Goal: Task Accomplishment & Management: Manage account settings

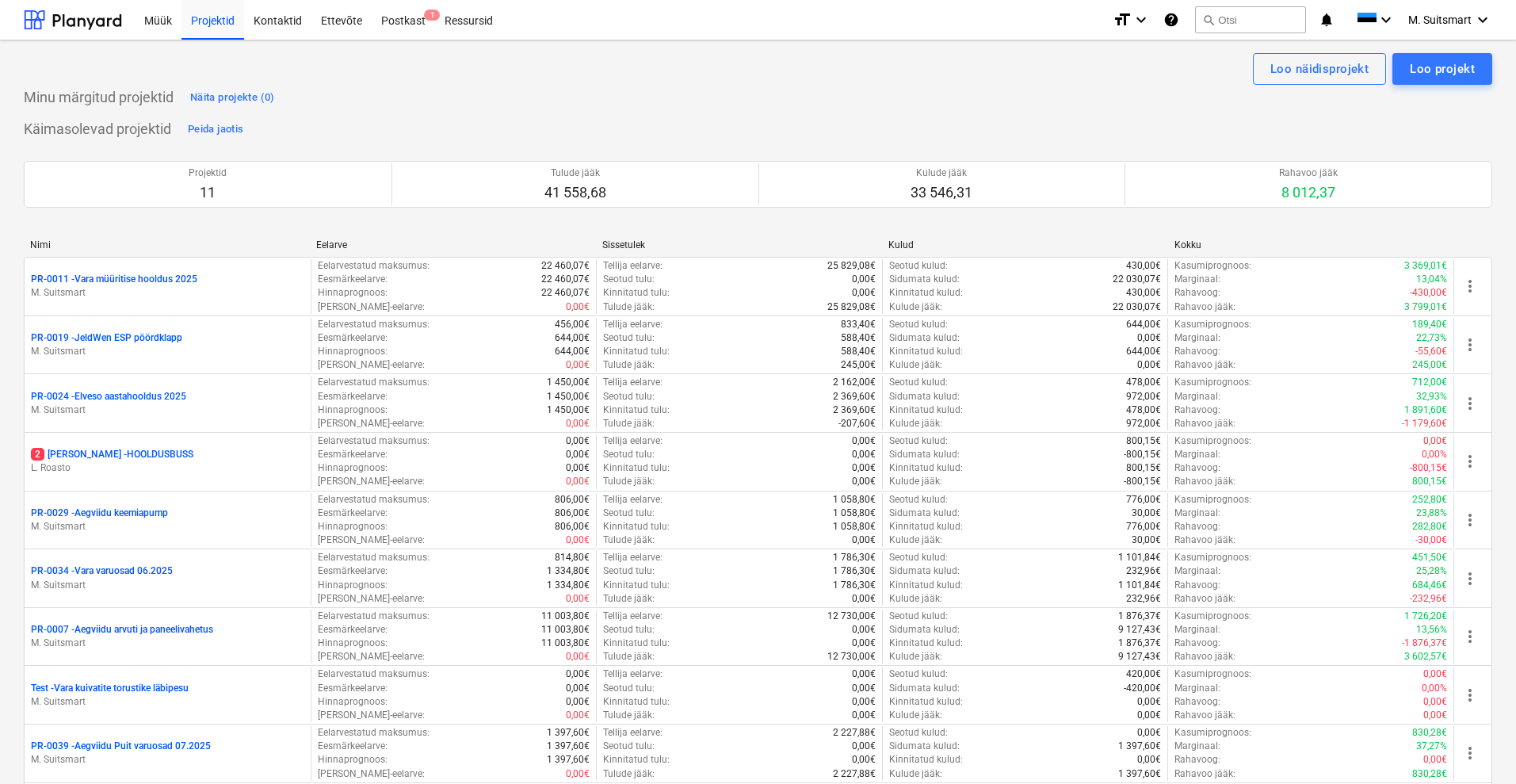
scroll to position [297, 0]
click at [1462, 24] on span "M. Suitsmart" at bounding box center [1439, 19] width 63 height 12
click at [1445, 61] on div "MS Novel Engineering OÜ" at bounding box center [1416, 66] width 134 height 22
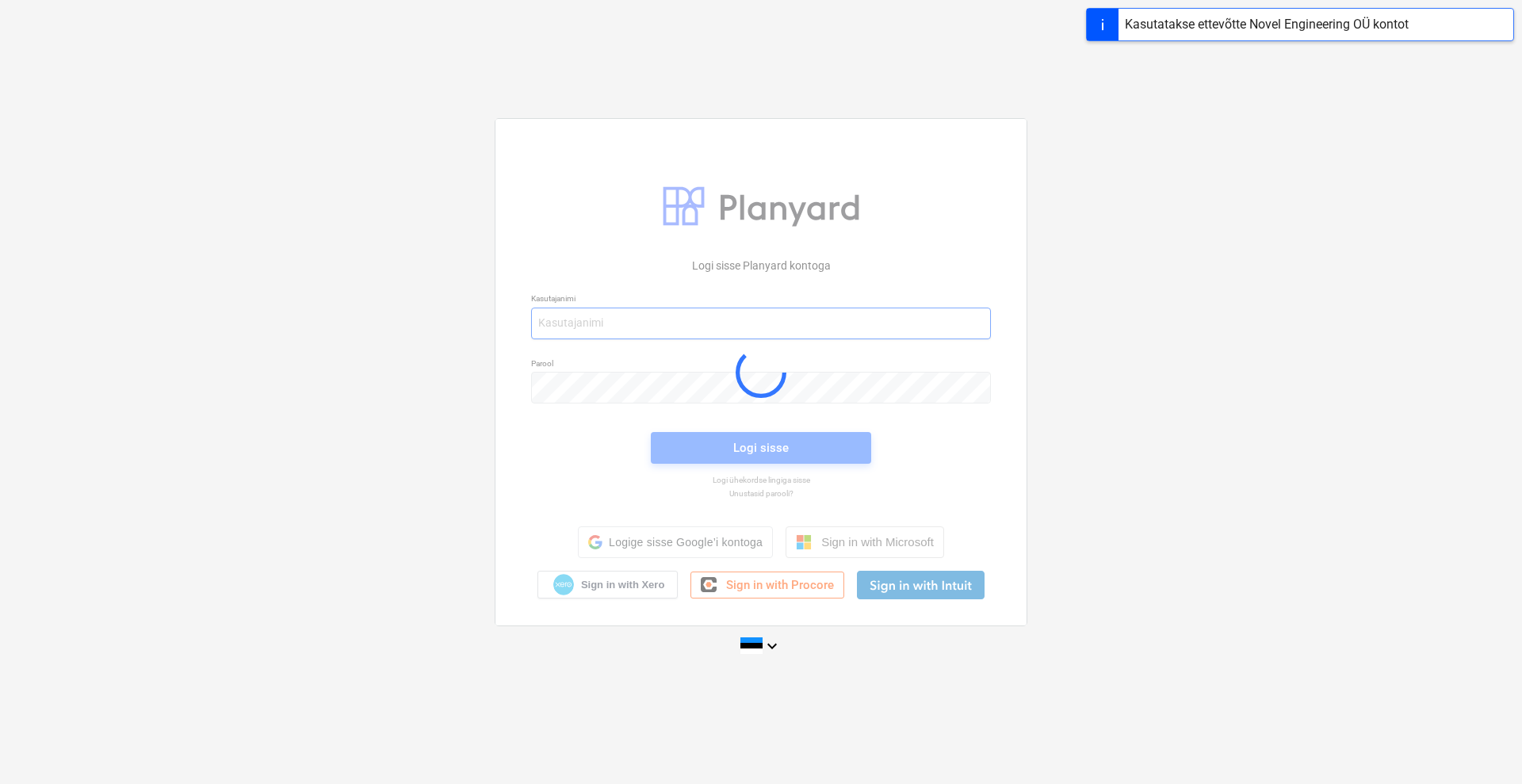
type input "[EMAIL_ADDRESS][DOMAIN_NAME]"
